Goal: Task Accomplishment & Management: Use online tool/utility

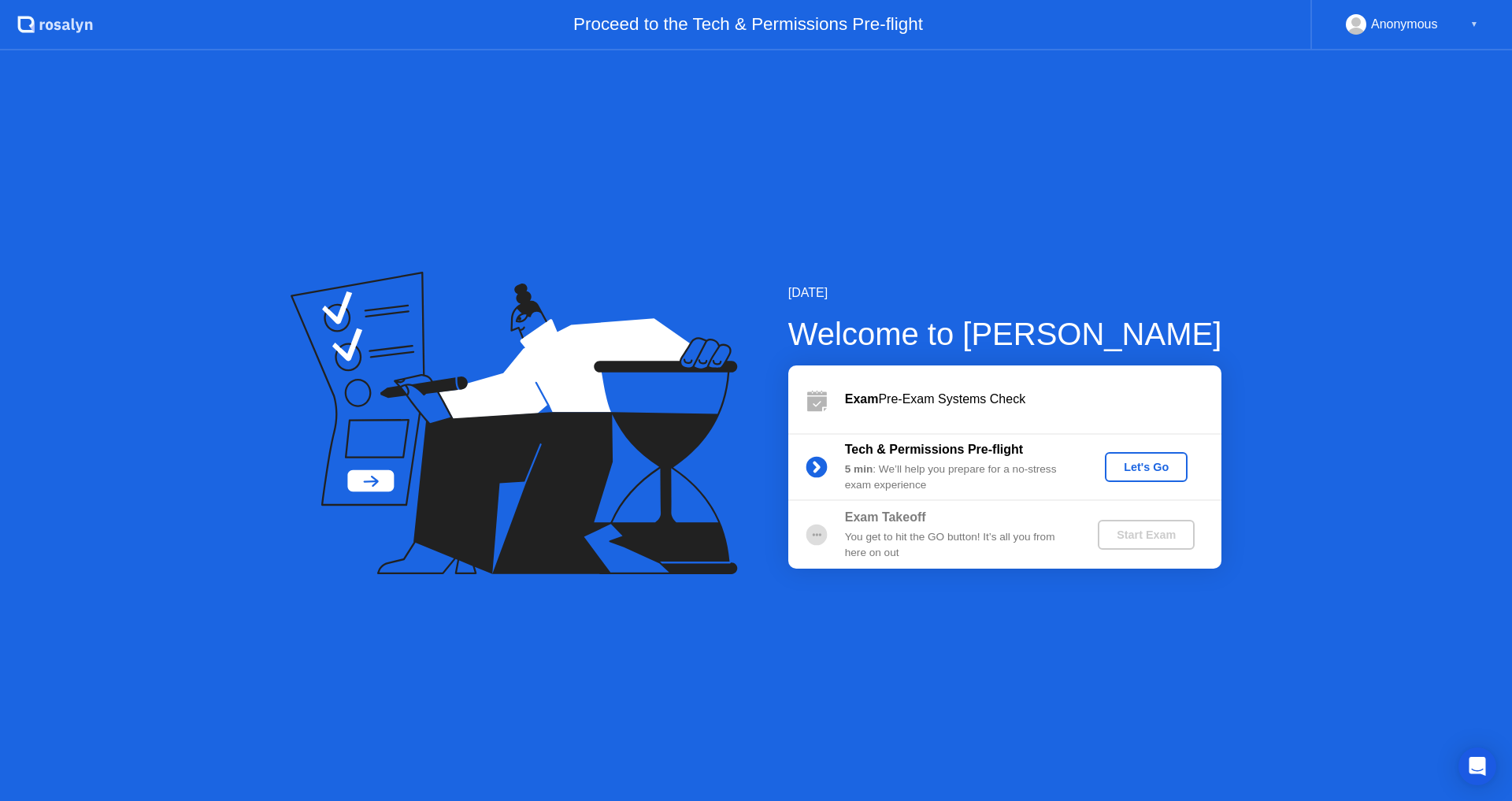
click at [1148, 464] on div "Let's Go" at bounding box center [1147, 466] width 70 height 12
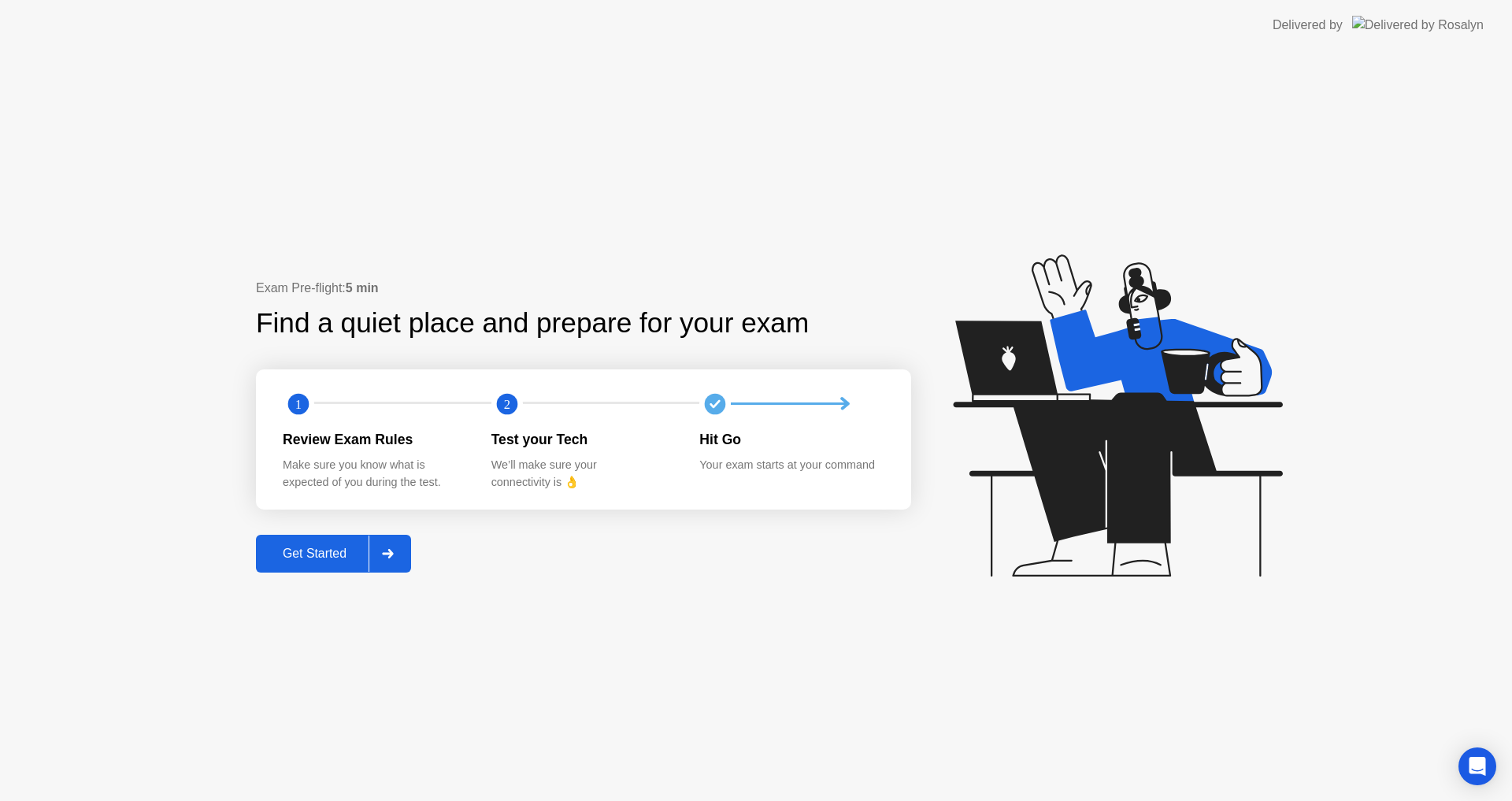
click at [342, 550] on div "Get Started" at bounding box center [315, 553] width 108 height 14
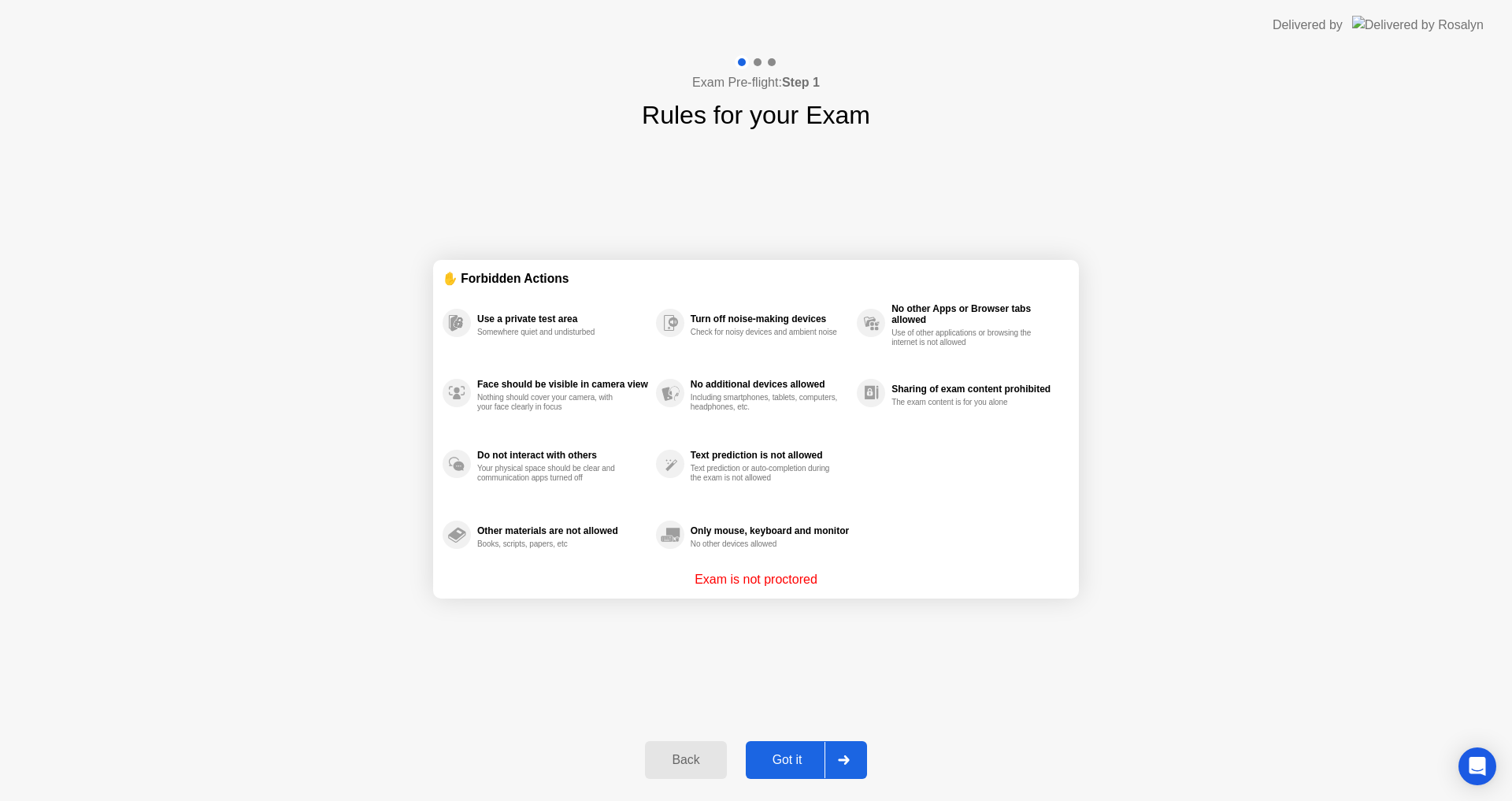
click at [798, 753] on div "Got it" at bounding box center [787, 759] width 74 height 14
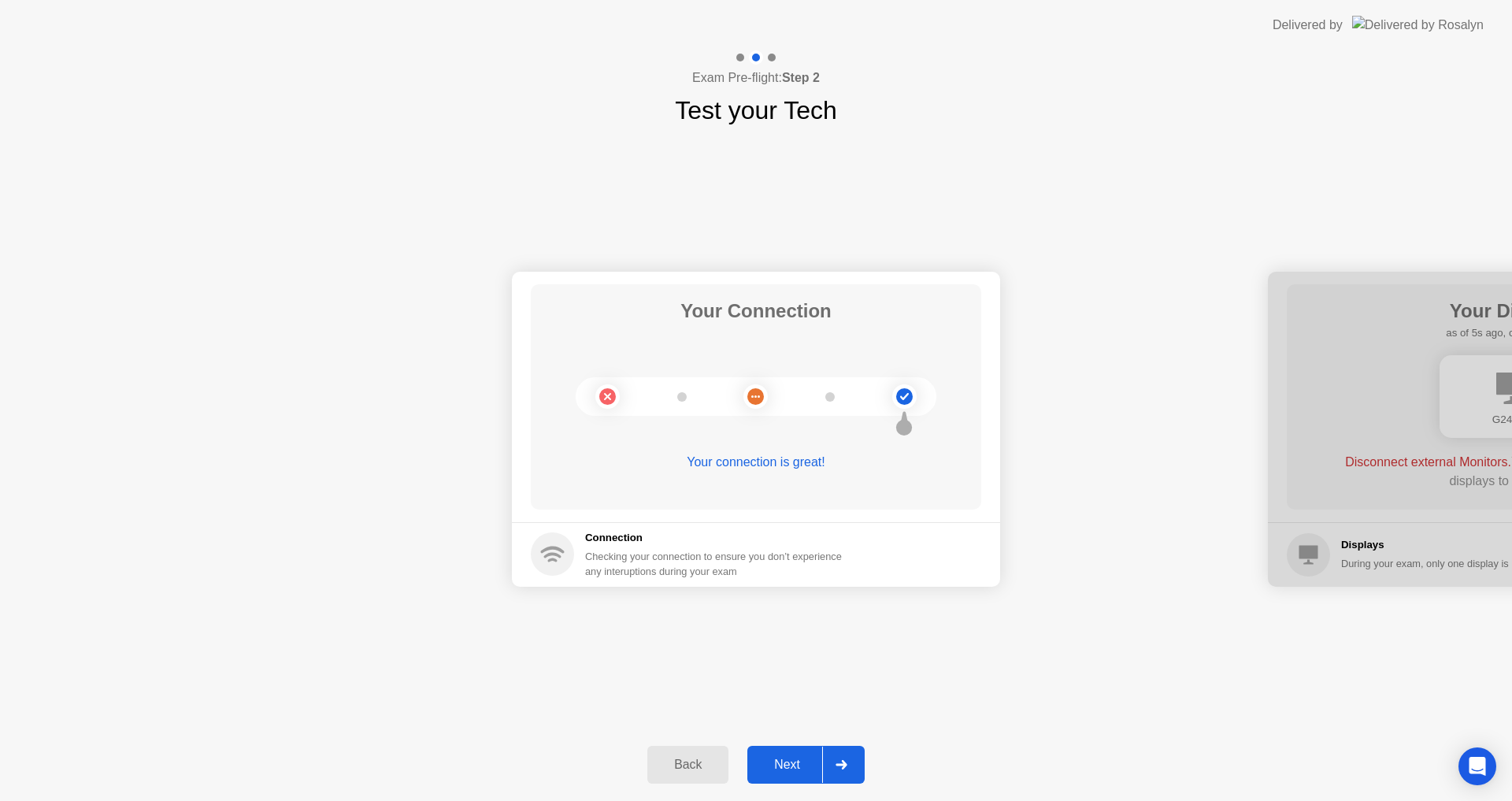
click at [795, 765] on div "Next" at bounding box center [787, 764] width 70 height 14
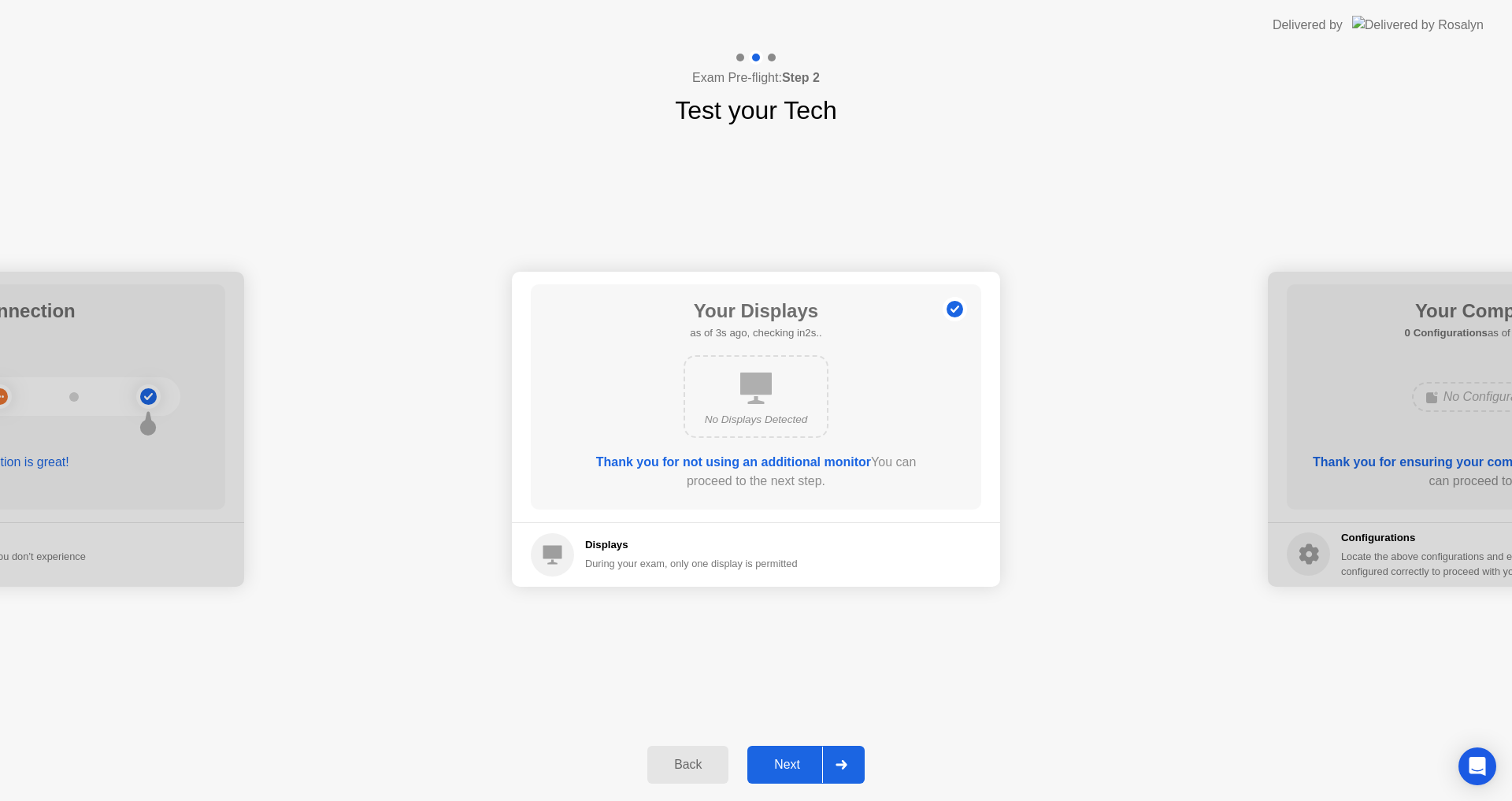
click at [800, 763] on div "Next" at bounding box center [787, 764] width 70 height 14
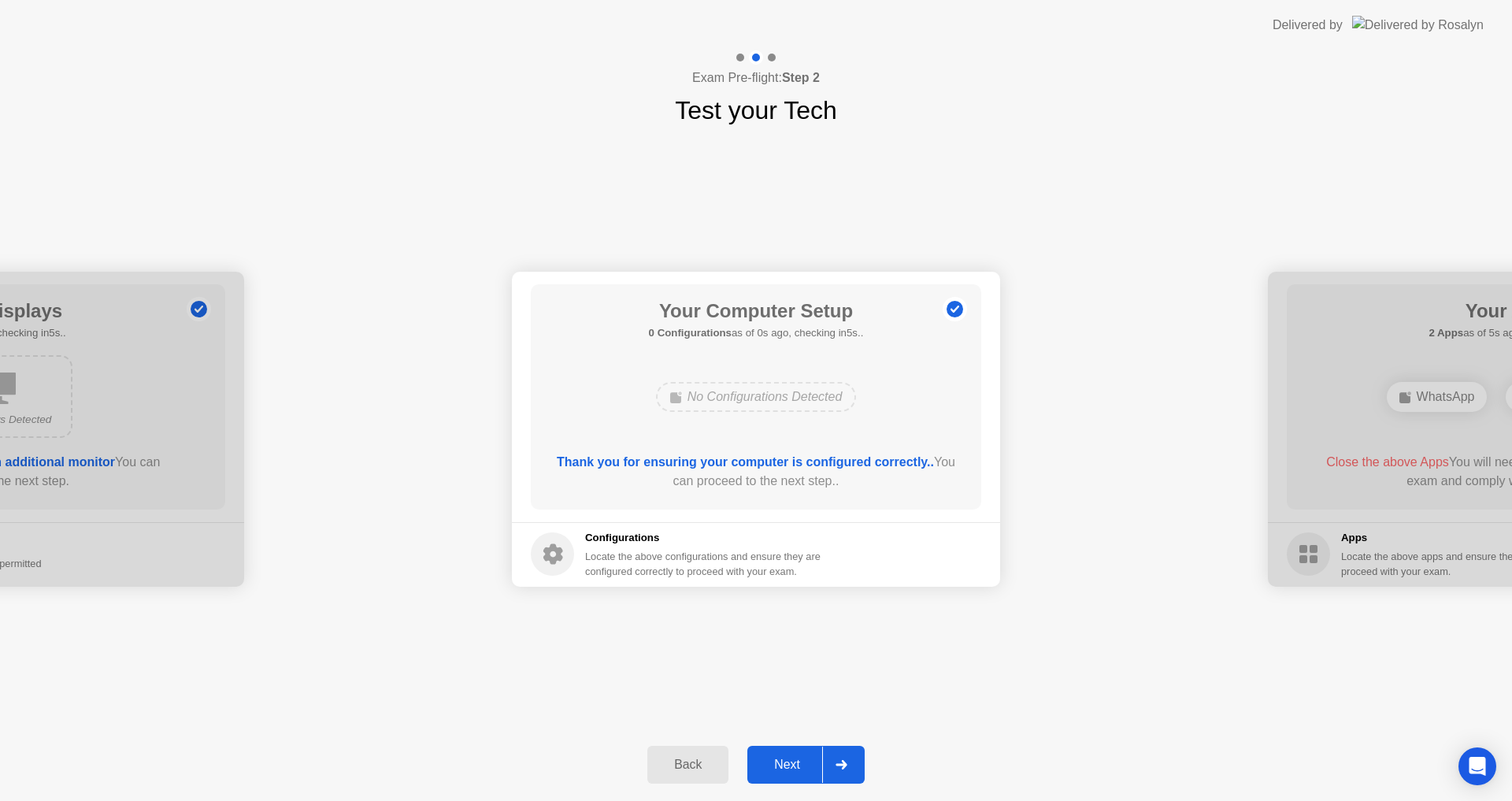
click at [797, 772] on div "Next" at bounding box center [787, 764] width 70 height 14
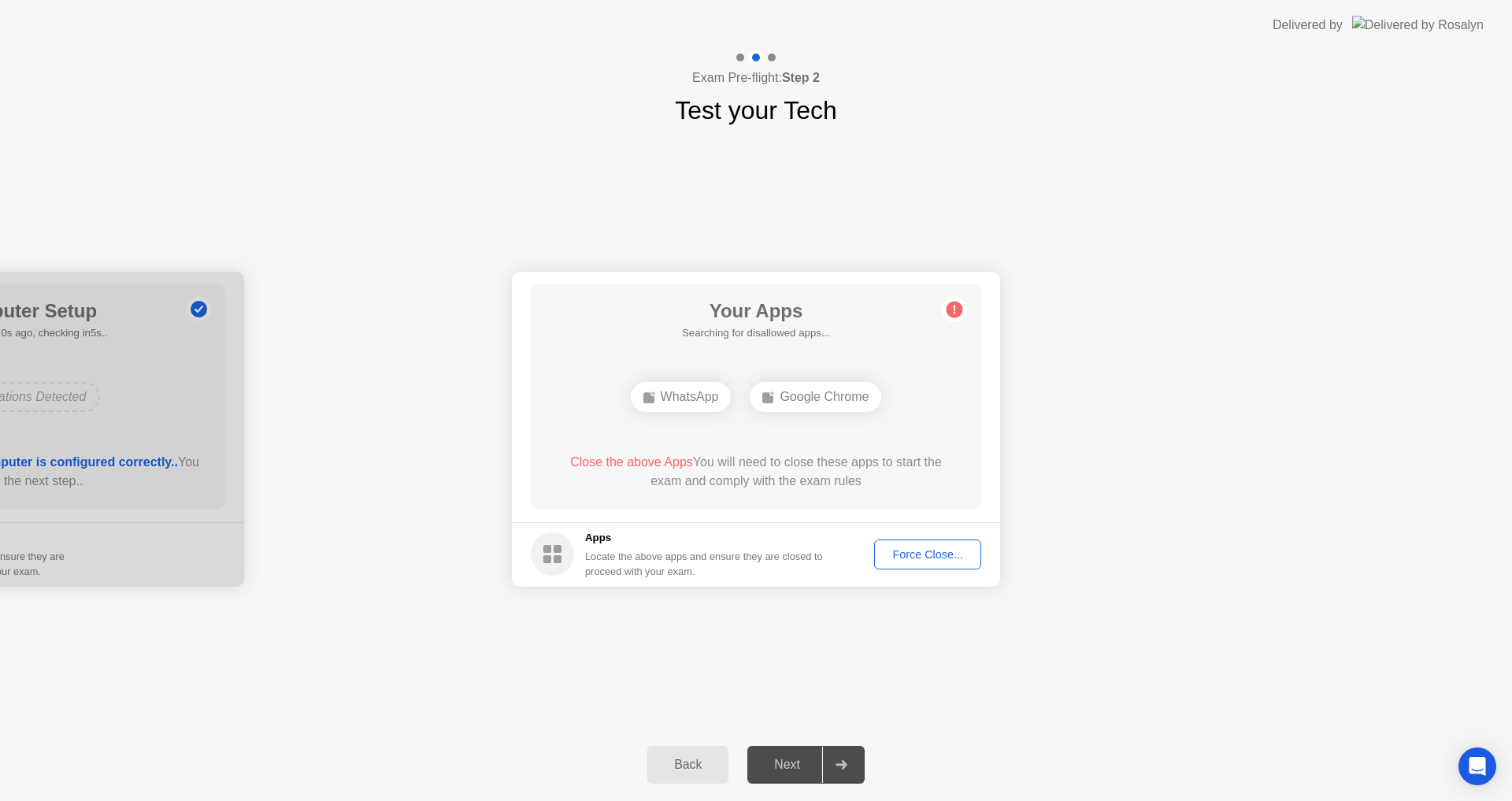
click at [919, 552] on div "Force Close..." at bounding box center [928, 554] width 96 height 12
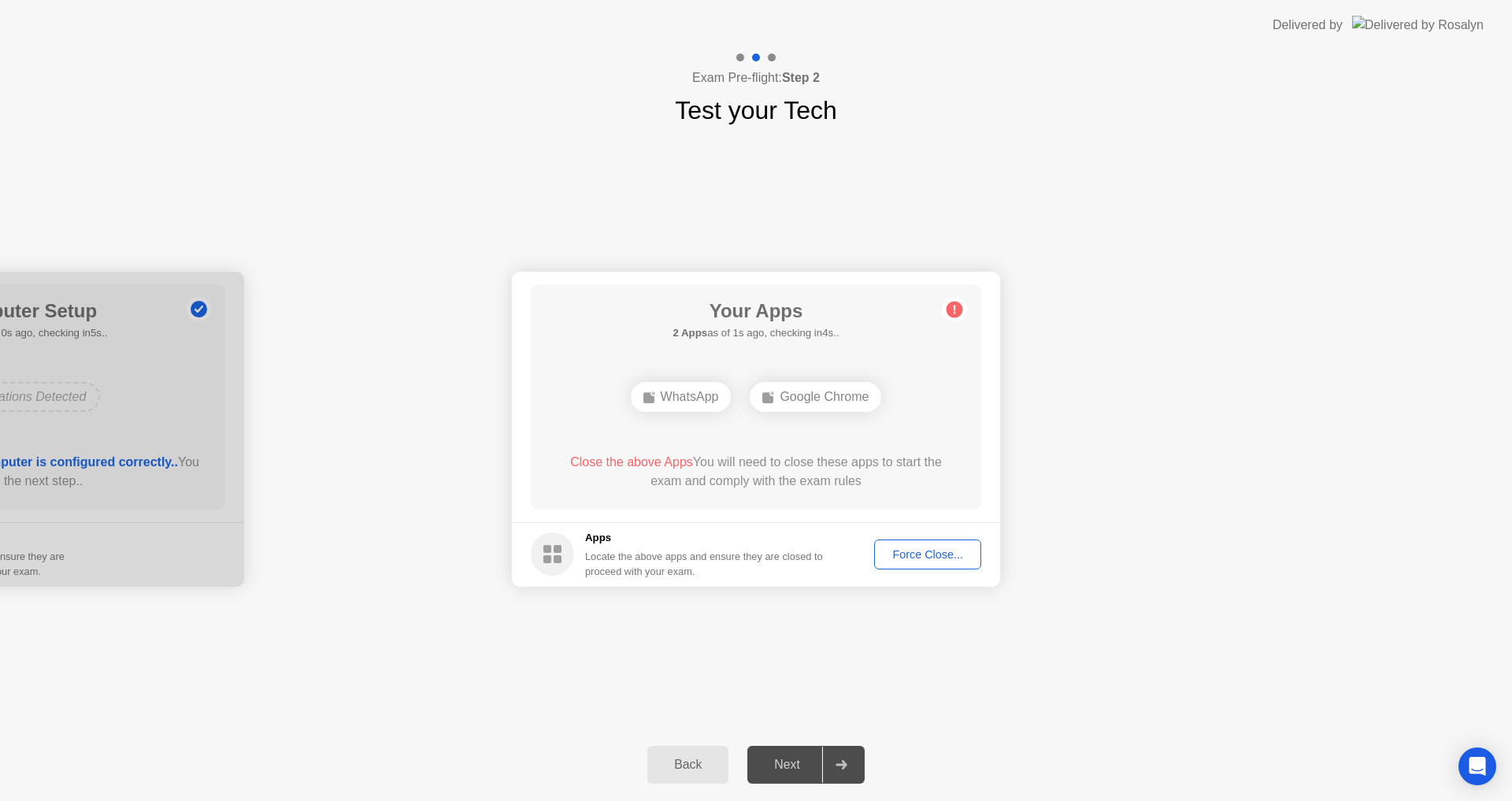
click at [787, 758] on div "Next" at bounding box center [787, 764] width 70 height 14
click at [632, 463] on span "Close the above App" at bounding box center [623, 462] width 117 height 13
click at [906, 551] on div "Force Close..." at bounding box center [928, 554] width 96 height 12
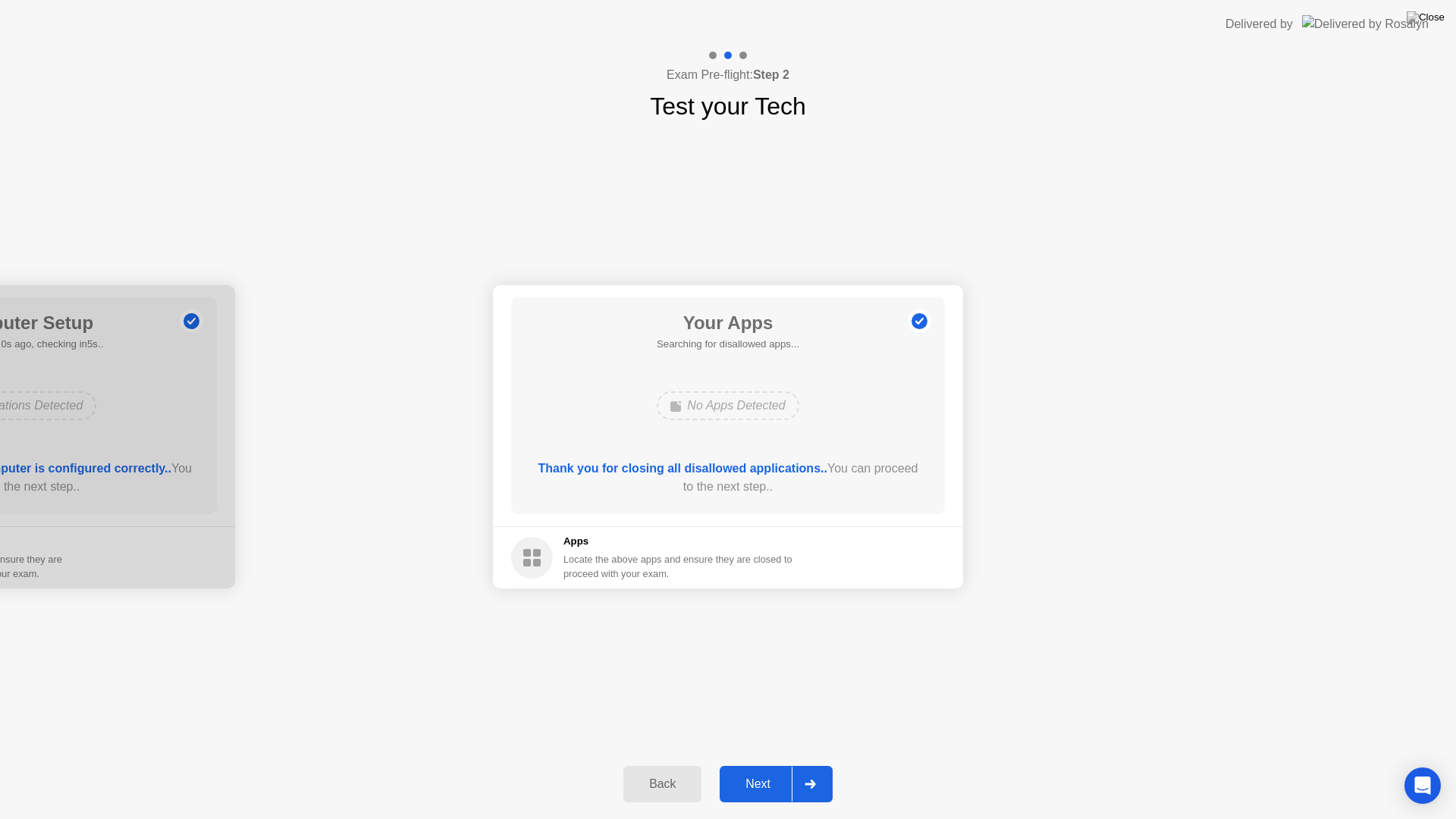
click at [765, 758] on div "Next" at bounding box center [758, 784] width 68 height 13
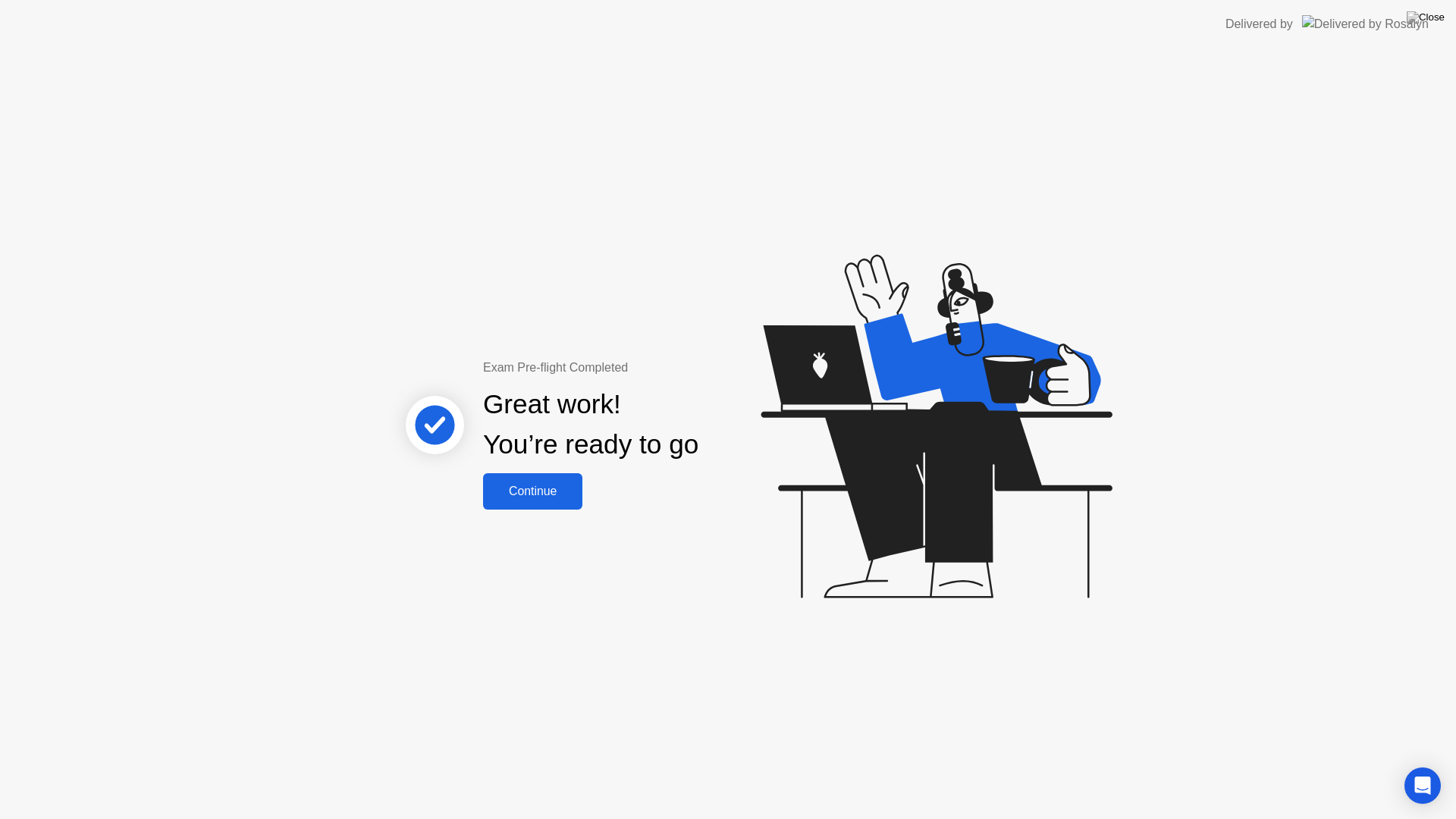
click at [553, 500] on button "Continue" at bounding box center [533, 491] width 100 height 36
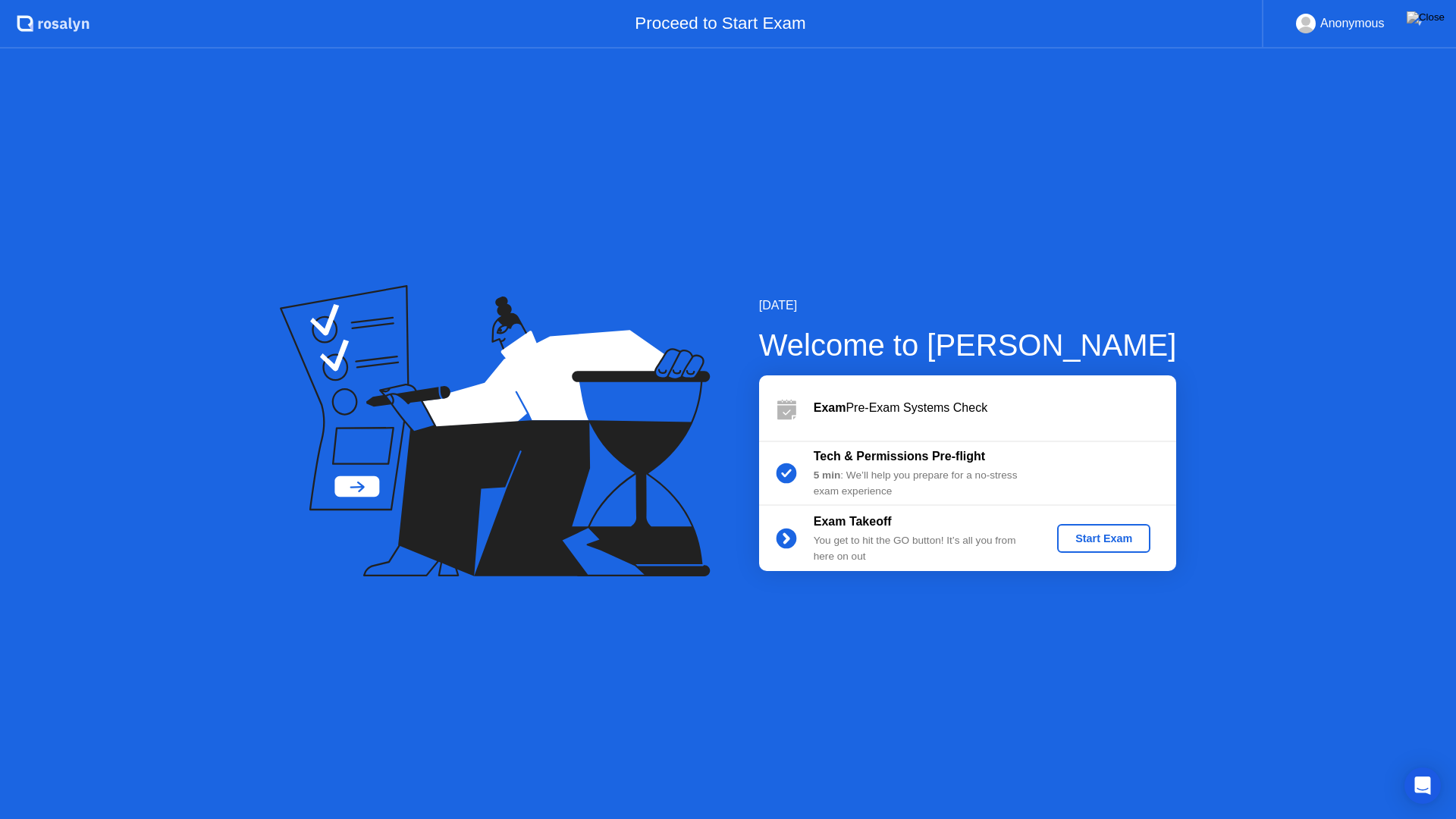
click at [1093, 536] on div "Start Exam" at bounding box center [1104, 537] width 81 height 12
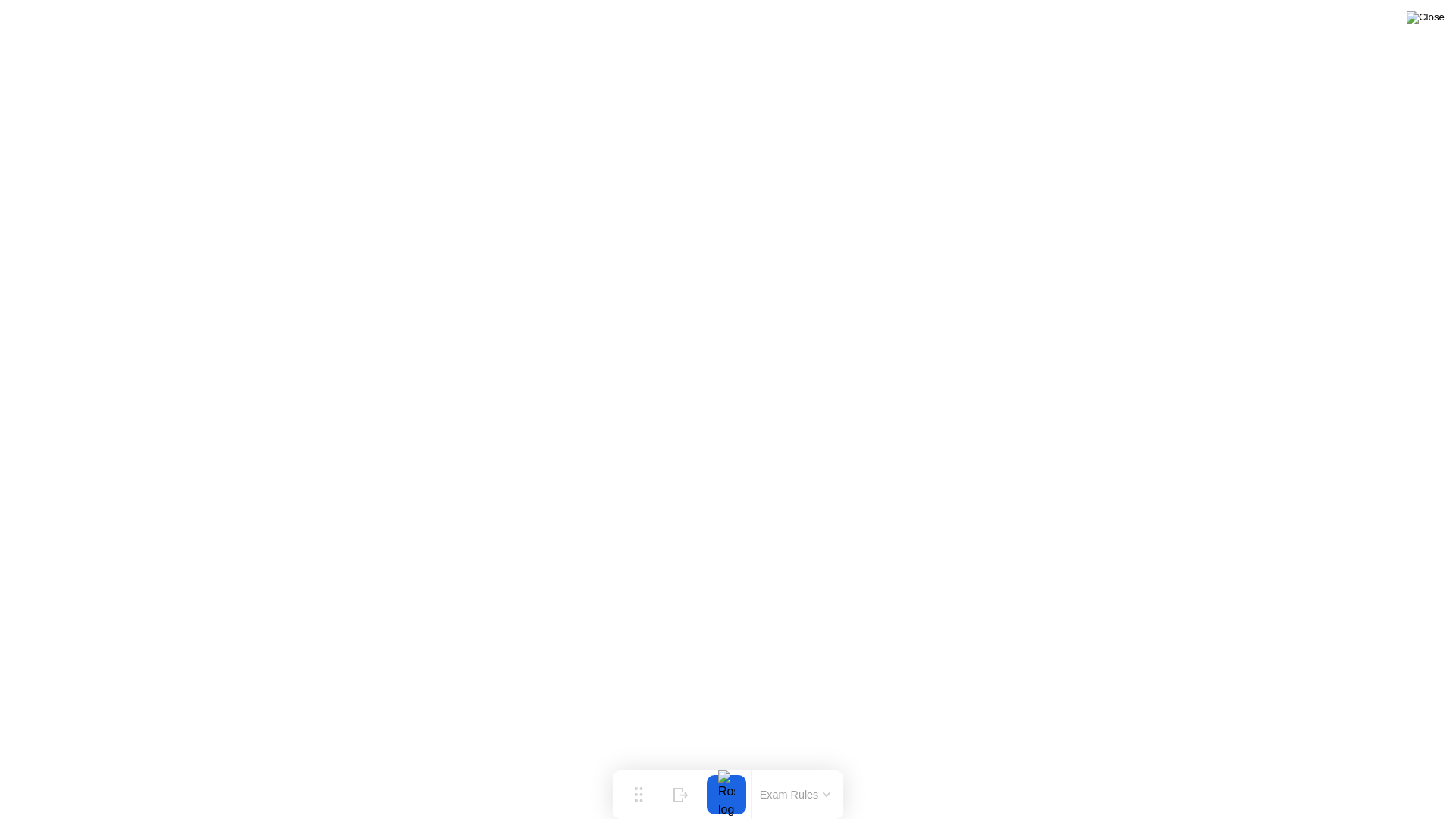
click at [1441, 21] on img at bounding box center [1426, 16] width 38 height 12
click at [1432, 23] on img at bounding box center [1426, 16] width 38 height 12
drag, startPoint x: 762, startPoint y: 439, endPoint x: 868, endPoint y: 424, distance: 107.1
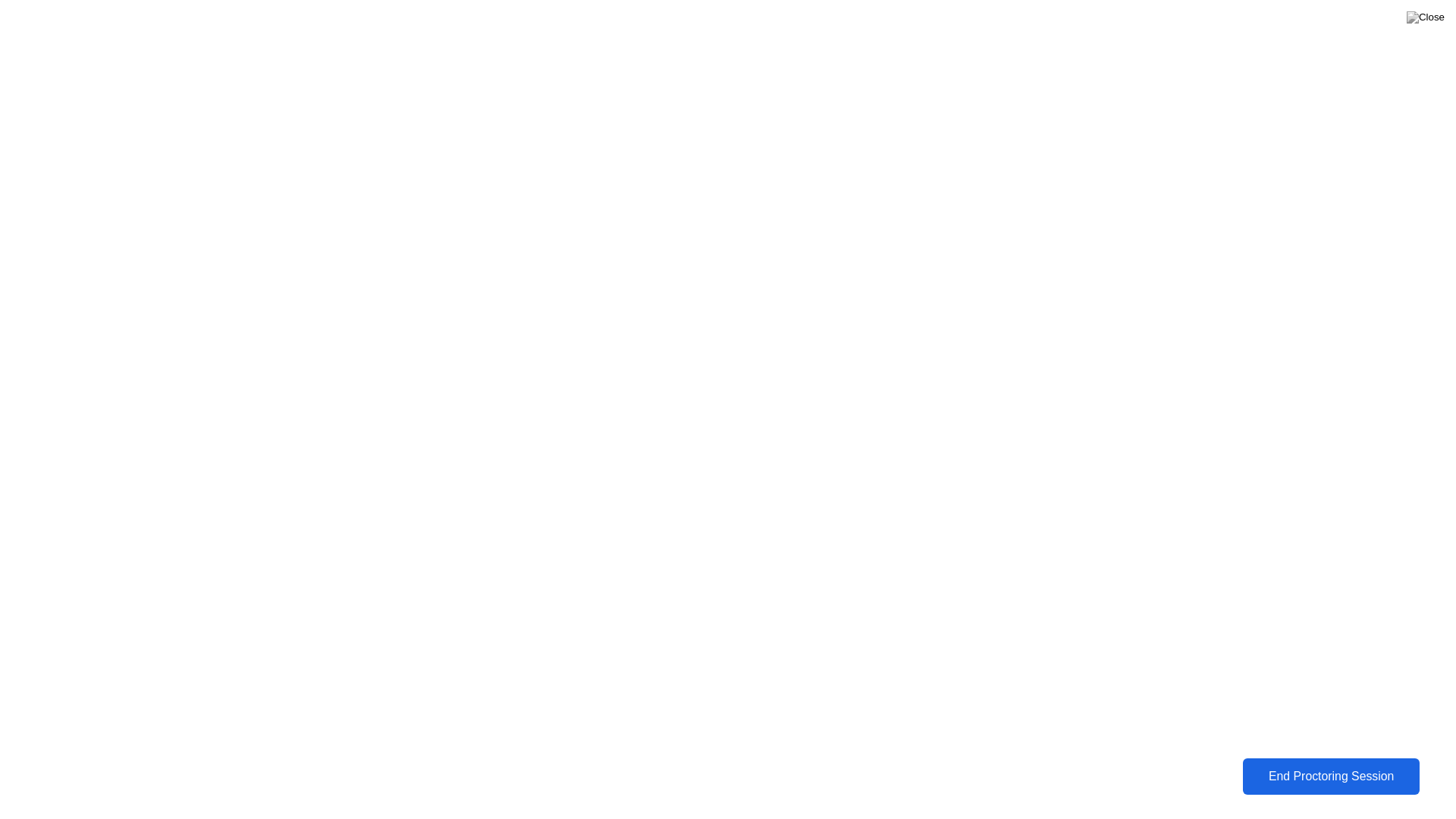
click at [1321, 758] on div "End Proctoring Session" at bounding box center [1331, 776] width 184 height 15
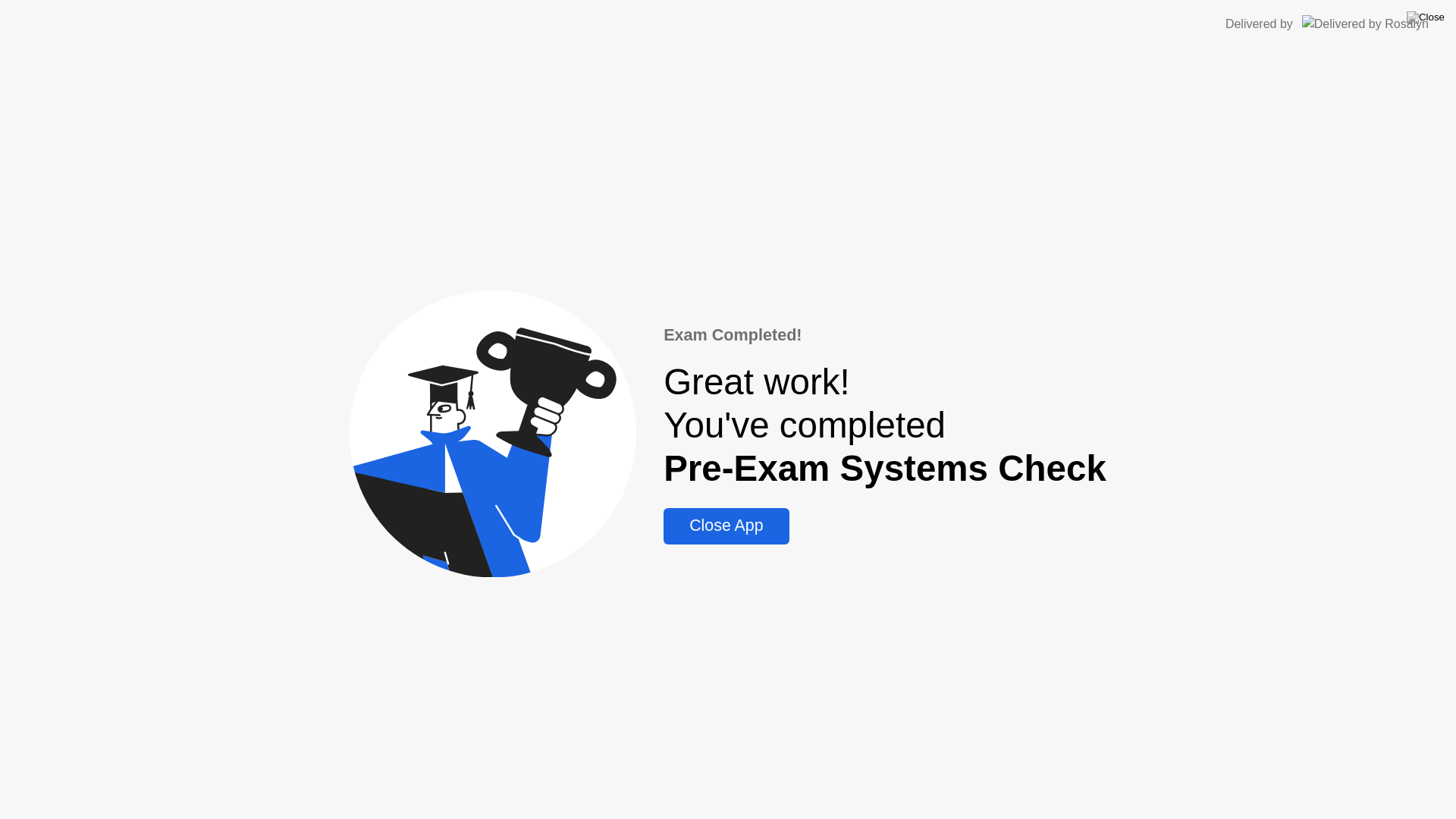
click at [746, 528] on div "Close App" at bounding box center [726, 526] width 116 height 19
